Goal: Transaction & Acquisition: Purchase product/service

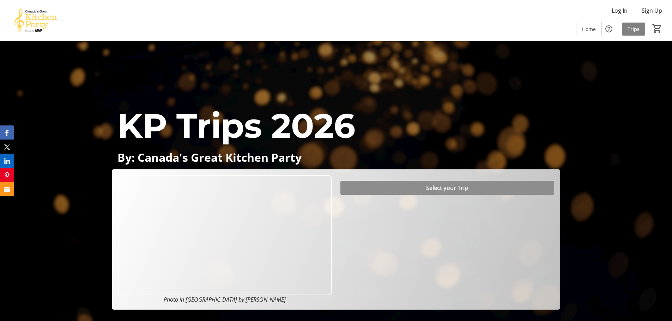
click at [429, 187] on span "Select your Trip" at bounding box center [447, 188] width 42 height 8
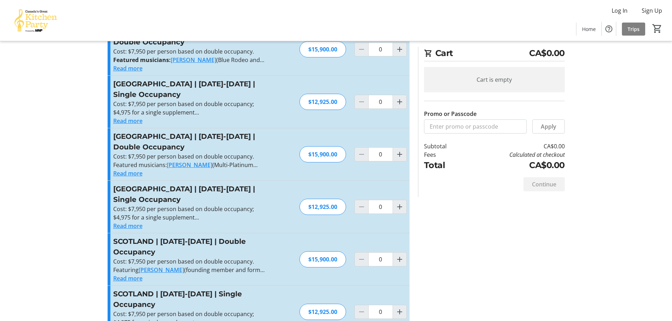
scroll to position [71, 0]
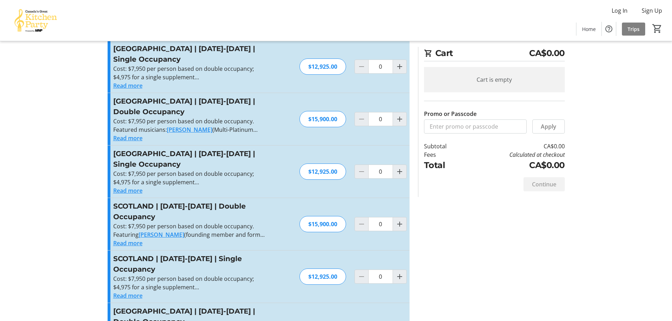
click at [400, 220] on mat-icon "Increment by one" at bounding box center [399, 224] width 8 height 8
type input "1"
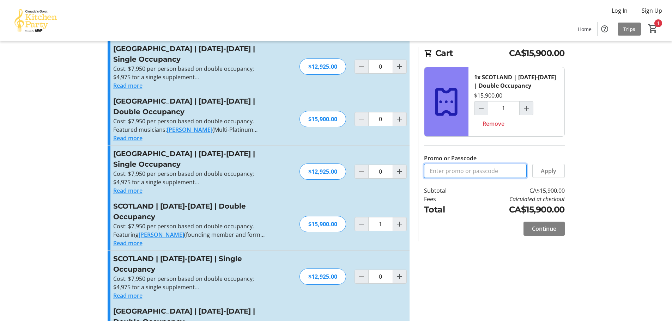
click at [480, 172] on input "Promo or Passcode" at bounding box center [475, 171] width 103 height 14
type input "BALANCE2026"
click at [551, 170] on span "Apply" at bounding box center [549, 171] width 16 height 8
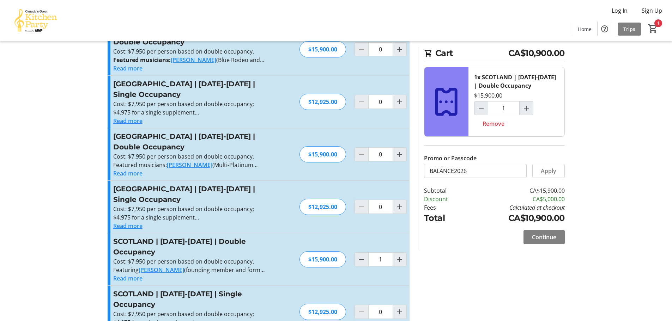
scroll to position [0, 0]
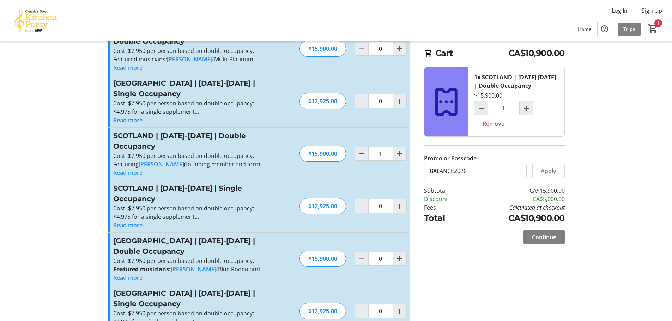
click at [550, 235] on span "Continue" at bounding box center [544, 237] width 24 height 8
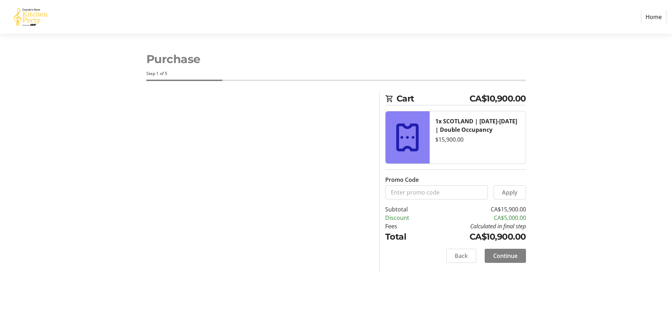
select select "CA"
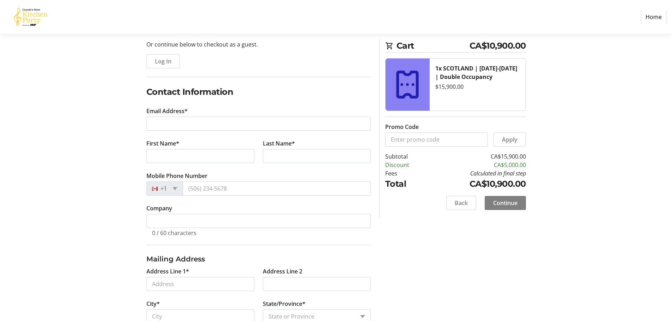
scroll to position [35, 0]
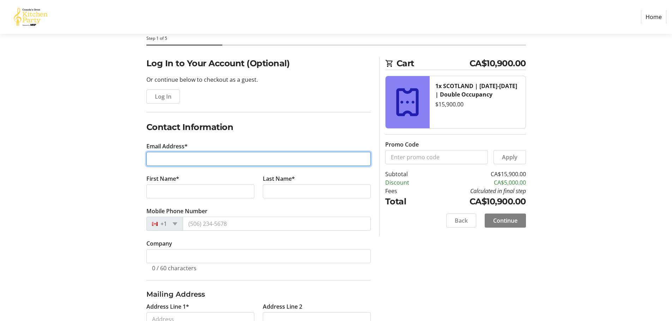
click at [172, 162] on input "Email Address*" at bounding box center [258, 159] width 224 height 14
type input "C"
type input "[EMAIL_ADDRESS][DOMAIN_NAME]"
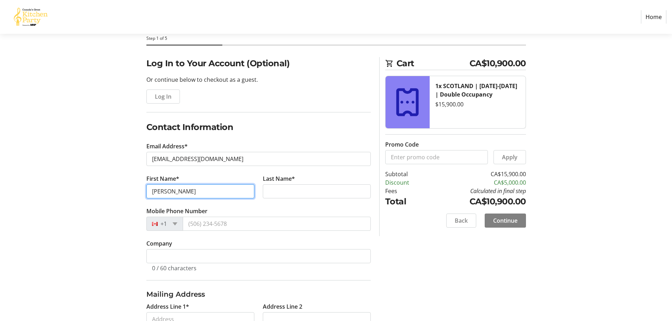
type input "[PERSON_NAME]"
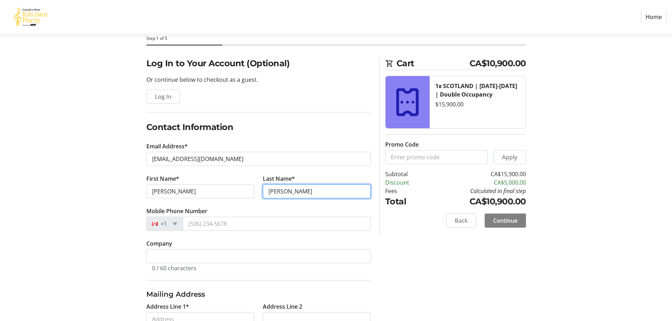
type input "[PERSON_NAME]"
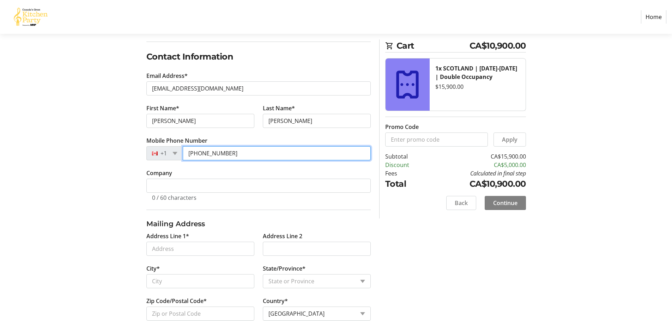
scroll to position [141, 0]
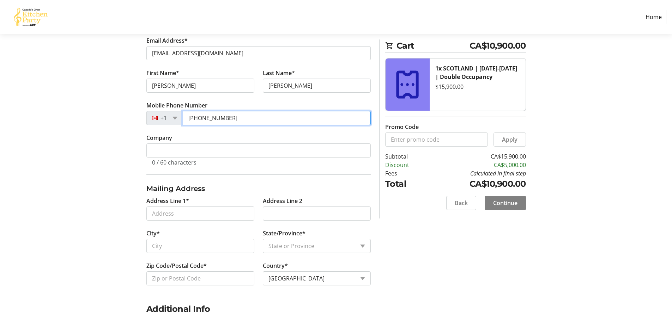
type input "[PHONE_NUMBER]"
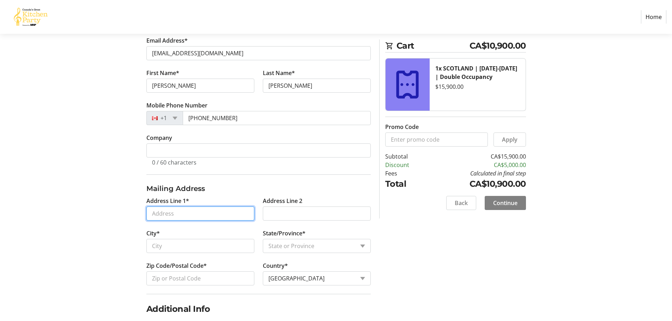
click at [174, 213] on input "Address Line 1*" at bounding box center [200, 214] width 108 height 14
type input "[STREET_ADDRESS]"
type input "Saskatoon"
select select "SK"
type input "S7T 0E4"
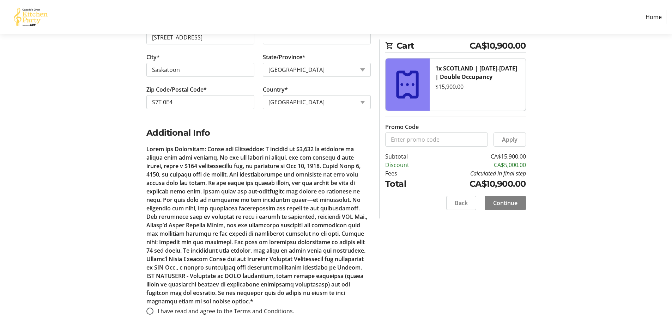
scroll to position [329, 0]
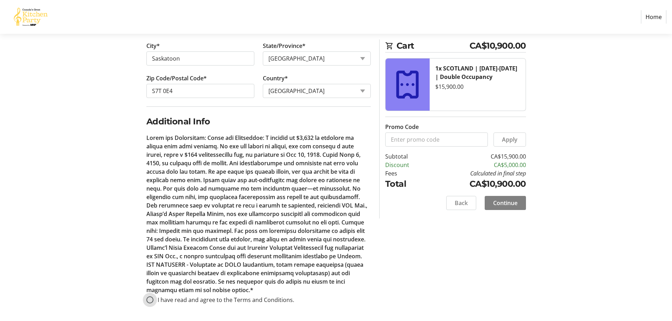
click at [151, 299] on input "I have read and agree to the Terms and Conditions." at bounding box center [149, 300] width 7 height 7
radio input "true"
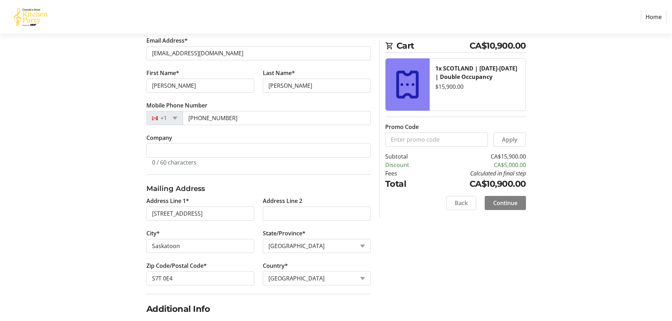
scroll to position [176, 0]
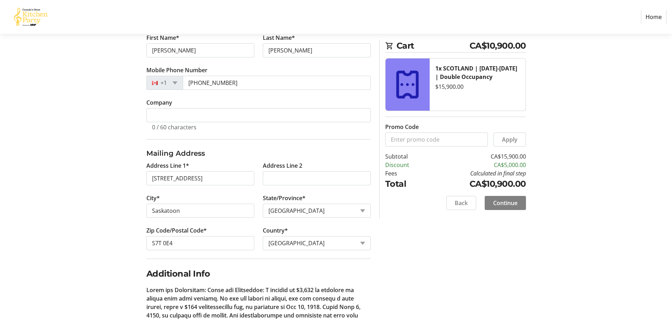
click at [506, 203] on span "Continue" at bounding box center [505, 203] width 24 height 8
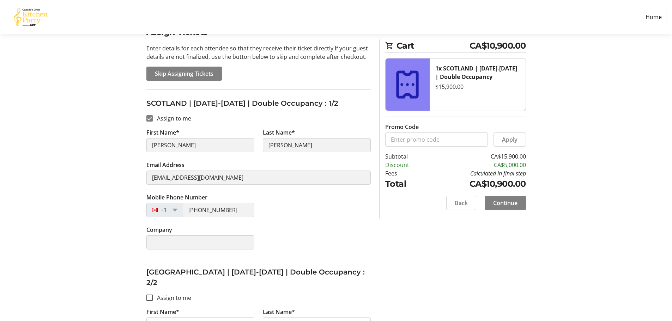
scroll to position [173, 0]
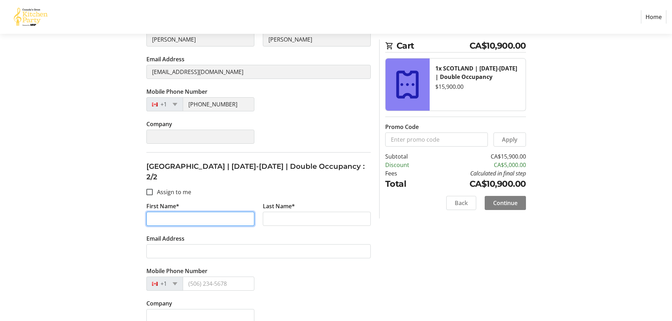
click at [162, 212] on input "First Name*" at bounding box center [200, 219] width 108 height 14
type input "[PERSON_NAME]"
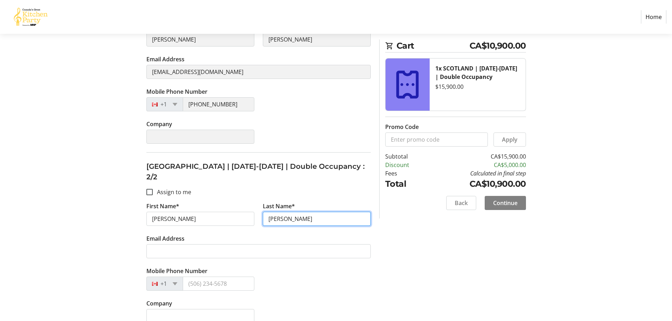
type input "[PERSON_NAME]"
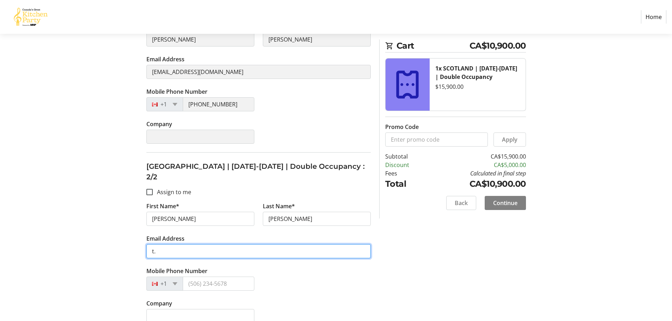
type input "[EMAIL_ADDRESS][DOMAIN_NAME]"
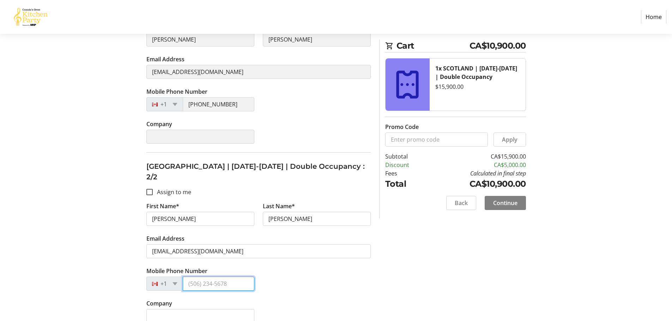
click at [203, 277] on input "Mobile Phone Number" at bounding box center [219, 284] width 72 height 14
type input "[PHONE_NUMBER]"
click at [400, 283] on div "Assign Tickets Enter details for each attendee so that they receive their ticke…" at bounding box center [336, 126] width 466 height 412
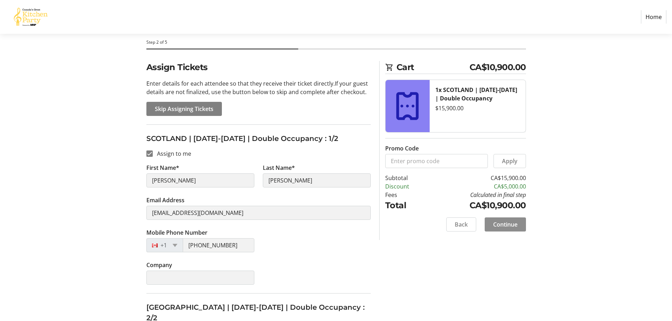
click at [508, 223] on span "Continue" at bounding box center [505, 224] width 24 height 8
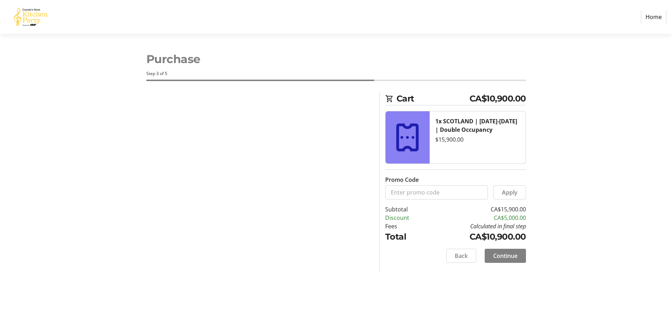
scroll to position [0, 0]
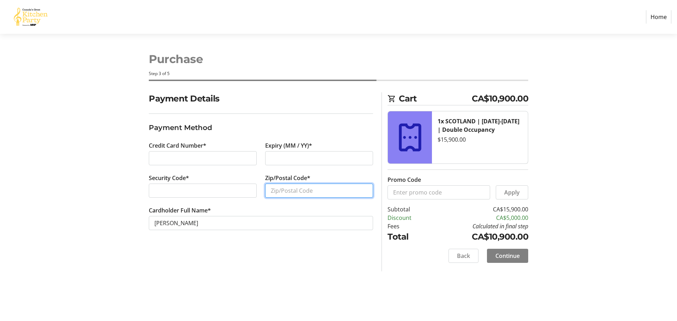
click at [281, 191] on input "Zip/Postal Code*" at bounding box center [319, 191] width 108 height 14
type input "S7T0E5"
click at [471, 276] on div "Purchase Step 3 of 5 Cart CA$10,900.00 1x [GEOGRAPHIC_DATA] | [DATE]-[DATE] | D…" at bounding box center [339, 178] width 466 height 288
click at [504, 256] on span "Continue" at bounding box center [508, 256] width 24 height 8
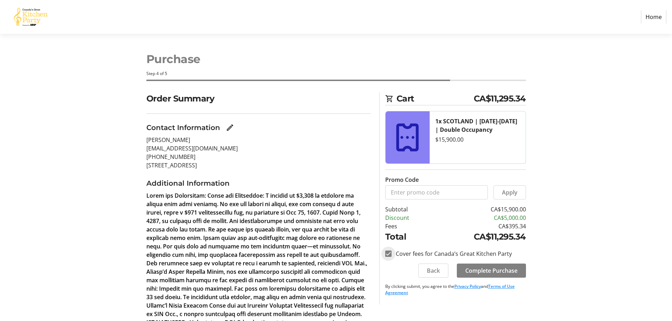
click at [387, 255] on input "Cover fees for Canada’s Great Kitchen Party" at bounding box center [388, 254] width 6 height 6
checkbox input "false"
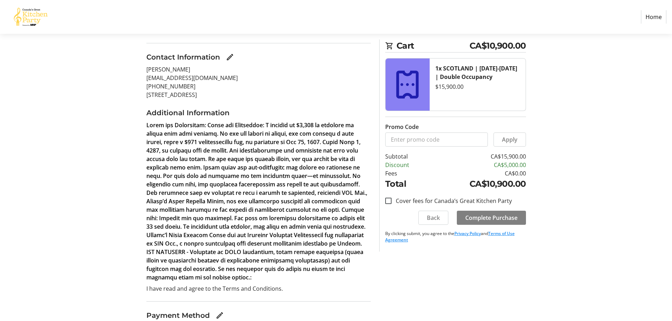
scroll to position [106, 0]
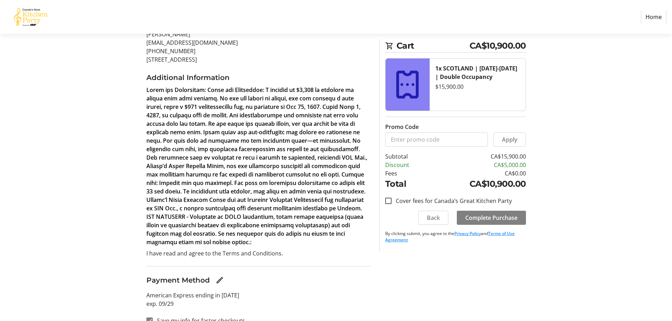
click at [500, 218] on span "Complete Purchase" at bounding box center [491, 218] width 52 height 8
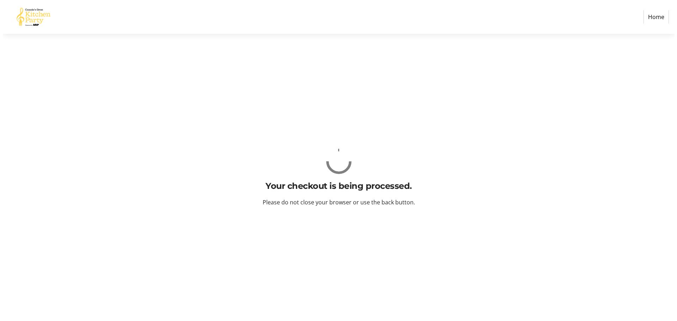
scroll to position [0, 0]
